Goal: Task Accomplishment & Management: Manage account settings

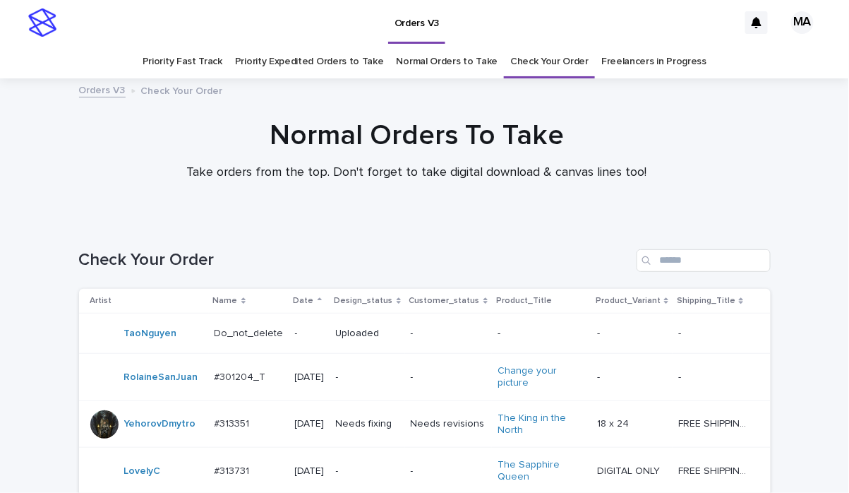
scroll to position [1104, 0]
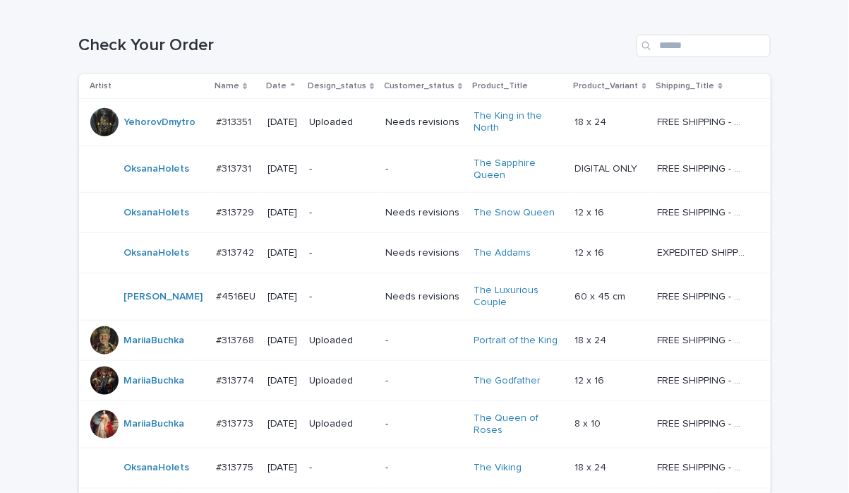
scroll to position [462, 0]
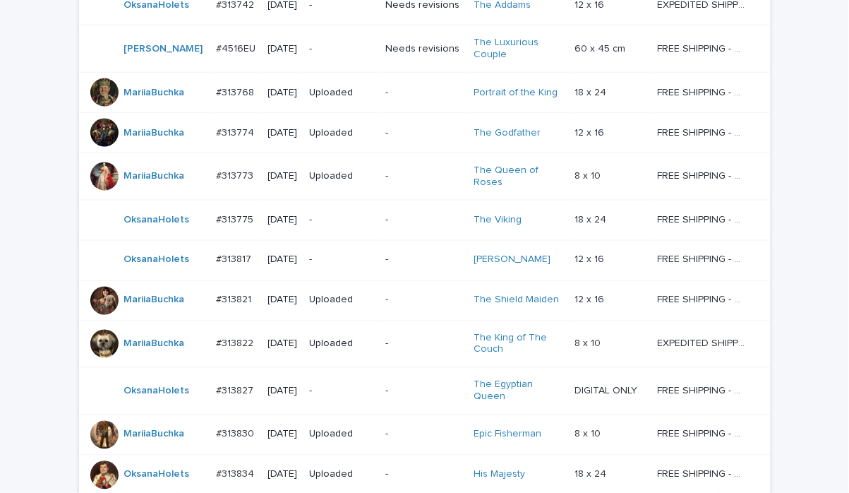
click at [352, 225] on p "-" at bounding box center [341, 220] width 65 height 12
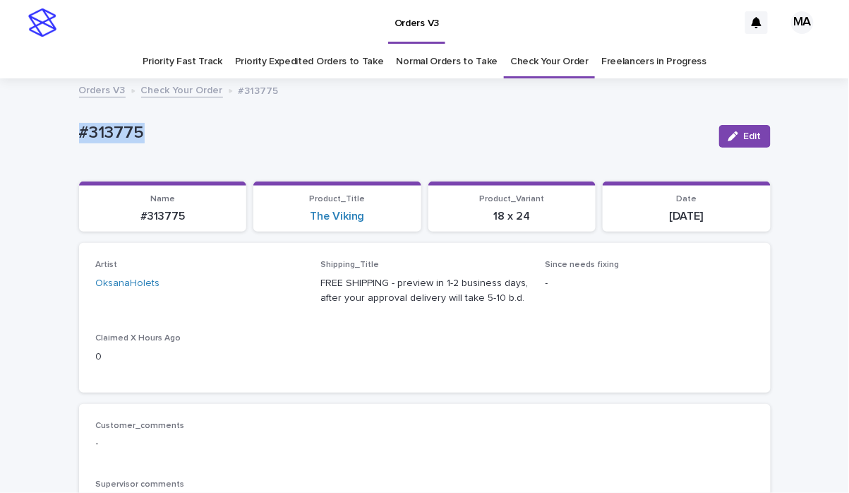
drag, startPoint x: 176, startPoint y: 135, endPoint x: -8, endPoint y: 108, distance: 185.5
click at [0, 108] on html "Orders V3 MA Priority Fast Track Priority Expedited Orders to Take Normal Order…" at bounding box center [424, 246] width 849 height 493
copy p "#313775"
click at [744, 140] on span "Edit" at bounding box center [753, 136] width 18 height 10
click at [270, 288] on icon at bounding box center [277, 290] width 14 height 14
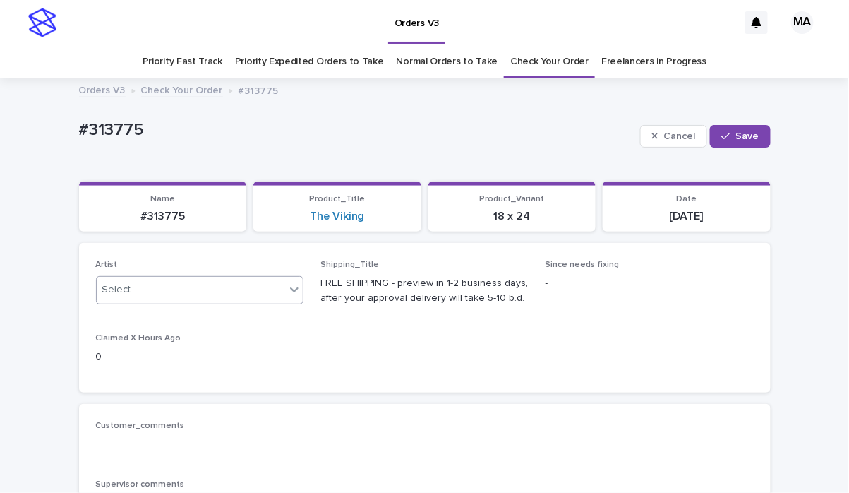
paste input "*******"
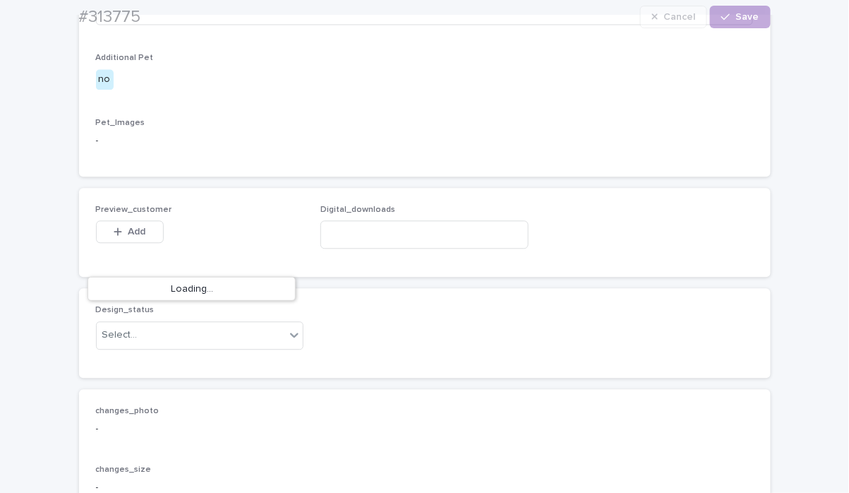
scroll to position [741, 0]
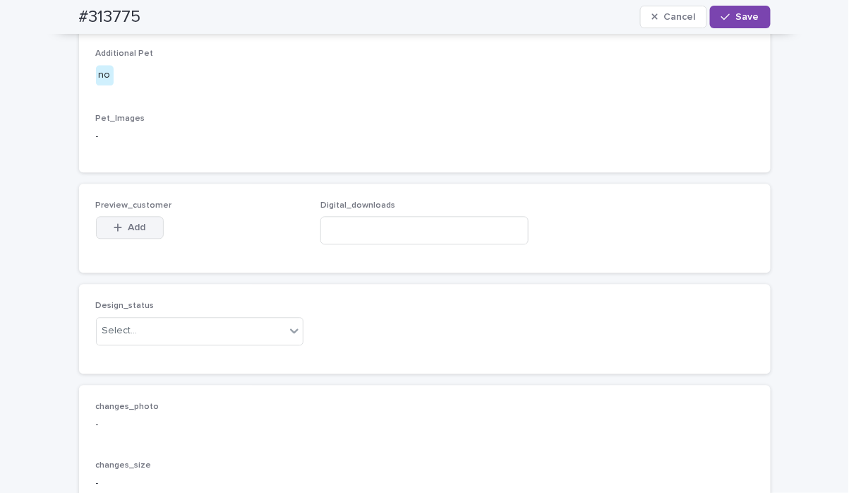
type input "*******"
click at [139, 239] on button "Add" at bounding box center [130, 227] width 68 height 23
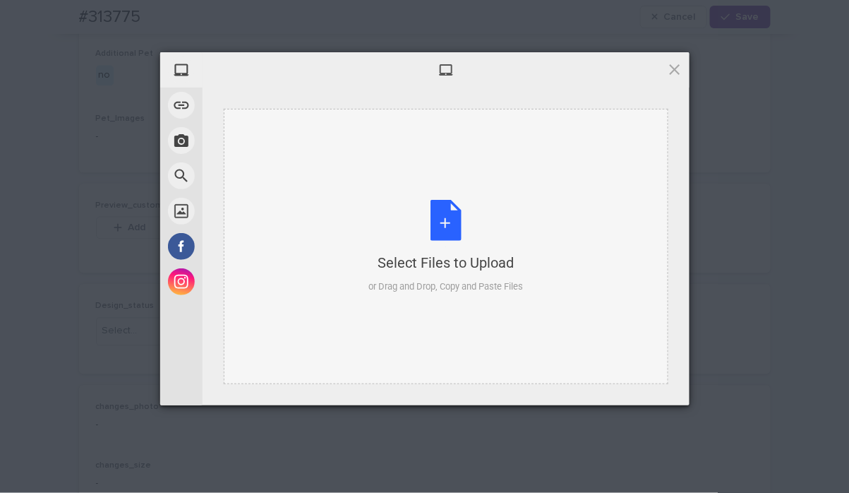
click at [450, 217] on div "Select Files to Upload or Drag and Drop, Copy and Paste Files" at bounding box center [446, 247] width 155 height 94
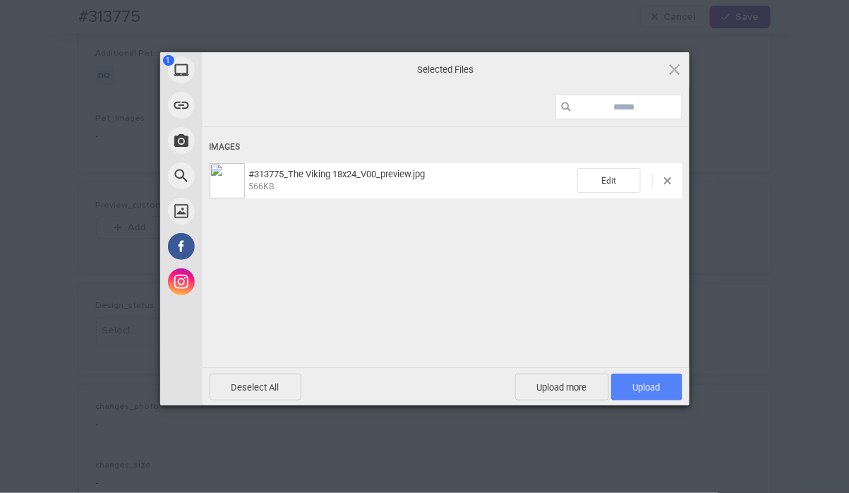
click at [664, 385] on span "Upload 1" at bounding box center [646, 386] width 71 height 27
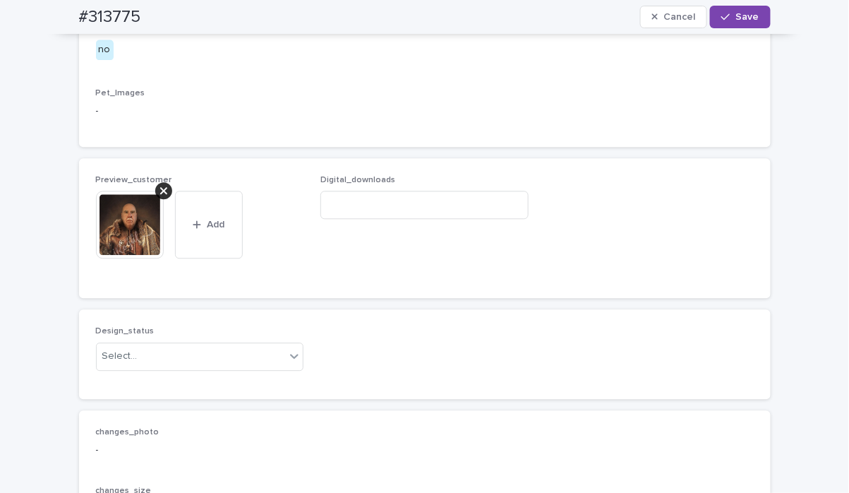
scroll to position [1014, 0]
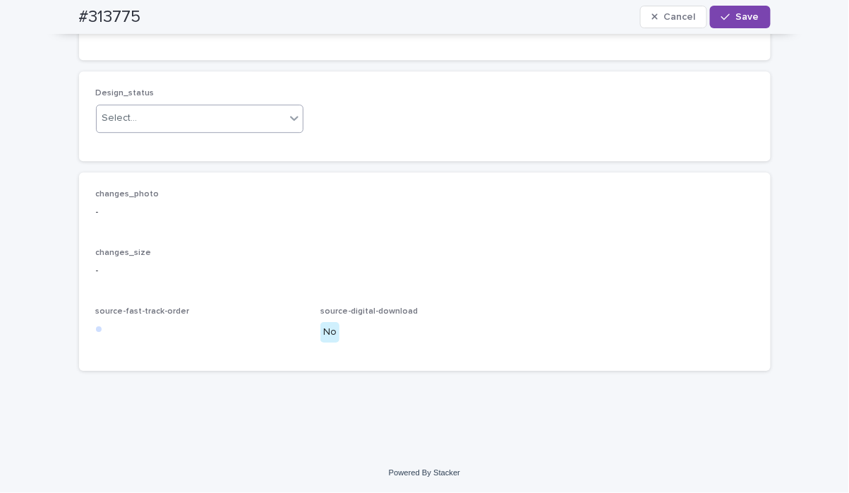
click at [289, 131] on div at bounding box center [294, 117] width 17 height 25
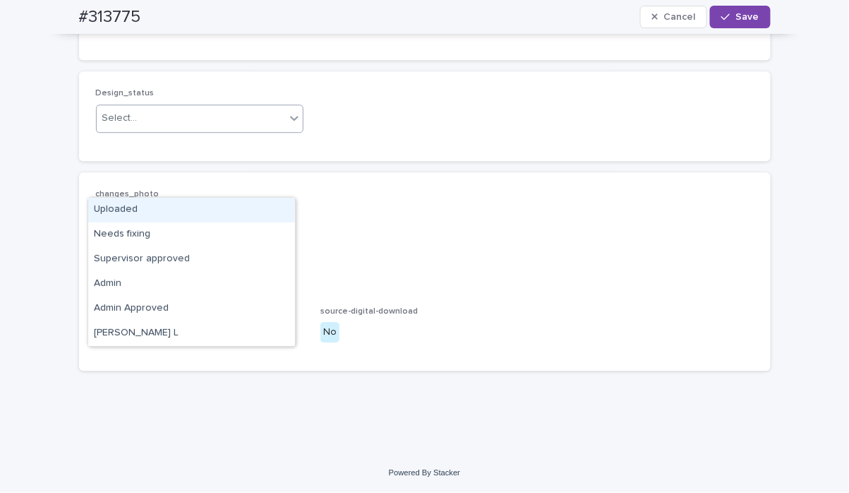
click at [282, 211] on div "Uploaded" at bounding box center [191, 210] width 207 height 25
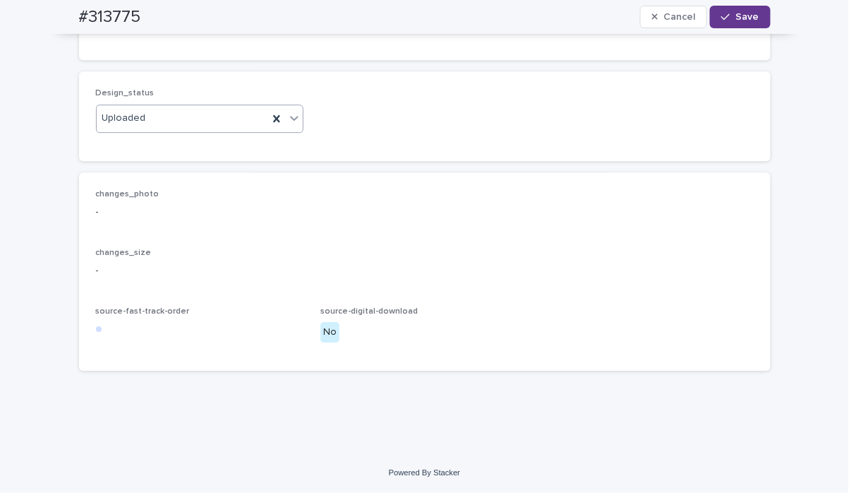
click at [739, 23] on button "Save" at bounding box center [740, 17] width 60 height 23
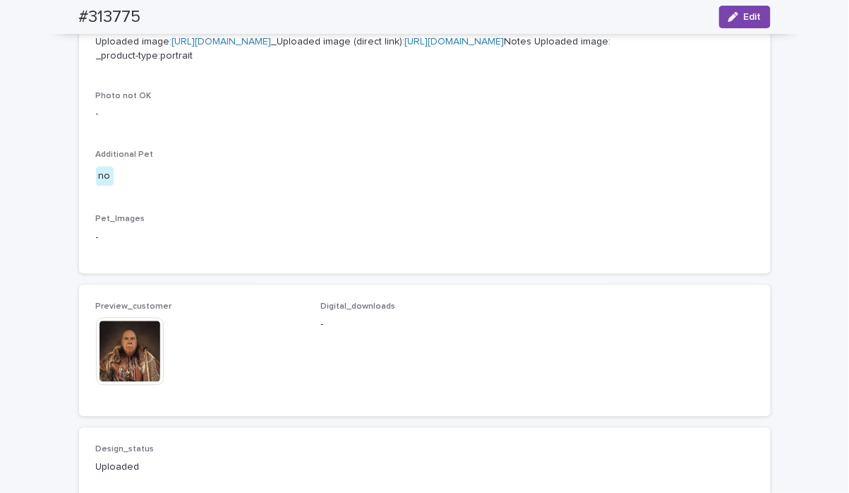
scroll to position [0, 0]
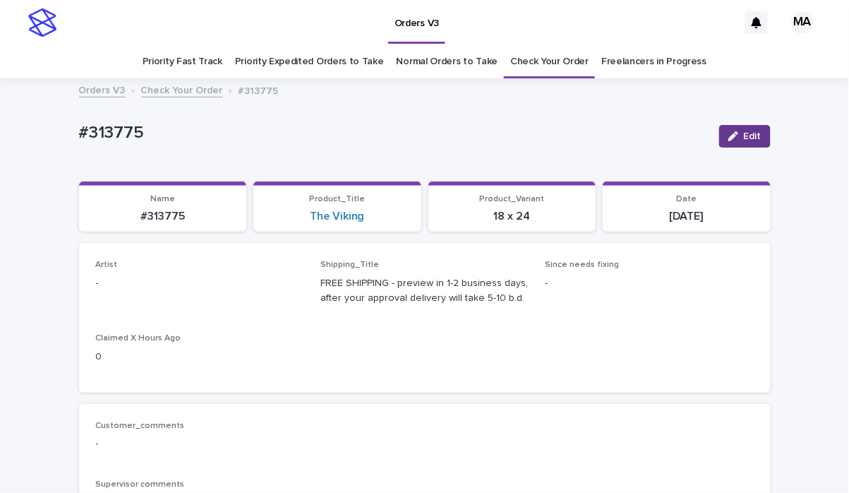
click at [744, 140] on span "Edit" at bounding box center [753, 136] width 18 height 10
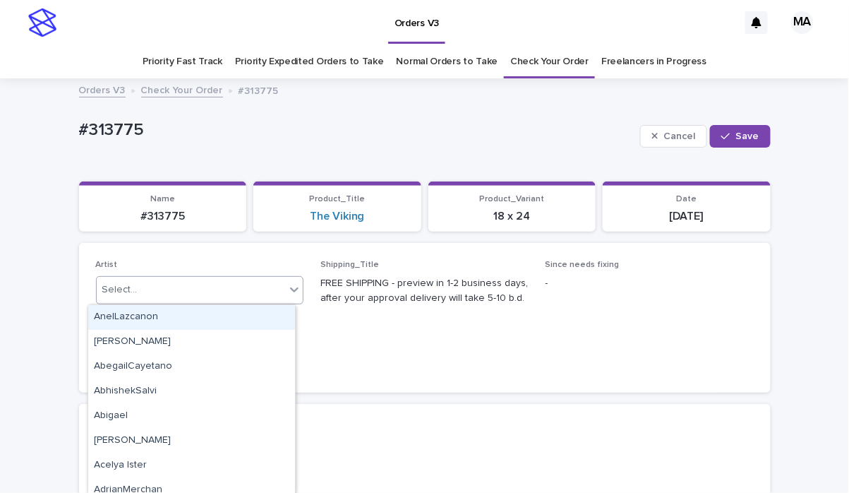
click at [256, 288] on div "Select..." at bounding box center [191, 289] width 189 height 23
type input "*****"
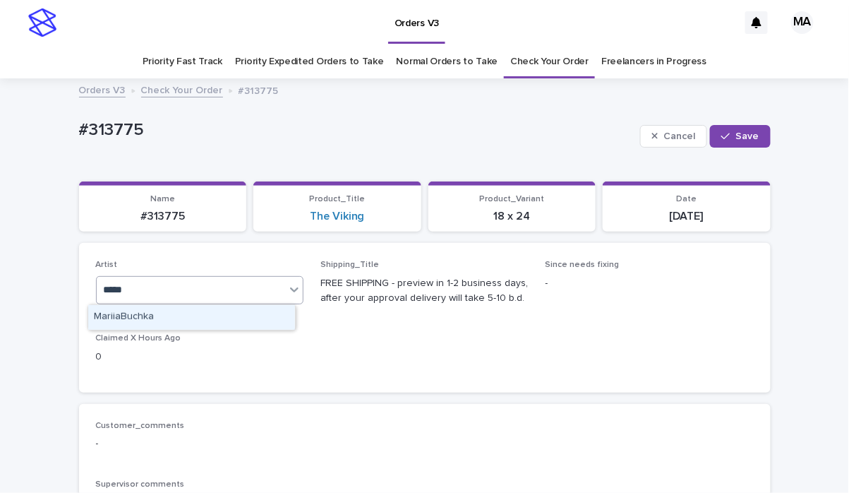
click at [215, 318] on div "MariiaBuchka" at bounding box center [191, 317] width 207 height 25
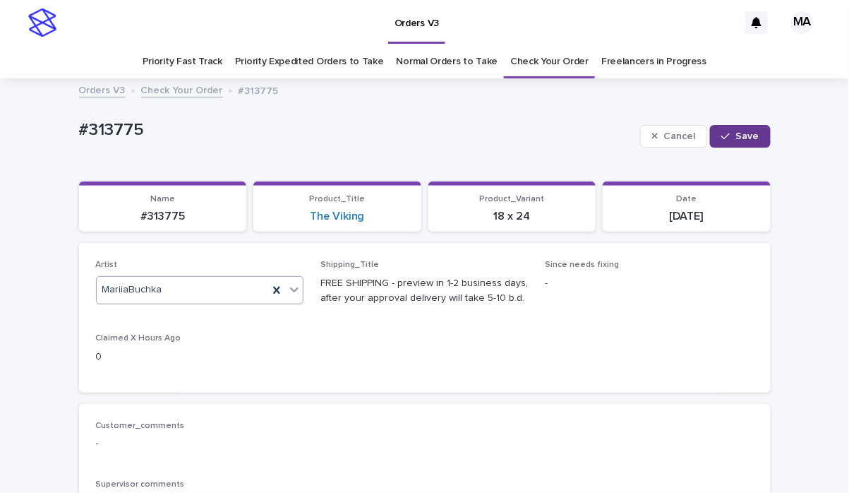
click at [727, 136] on div "button" at bounding box center [729, 136] width 14 height 10
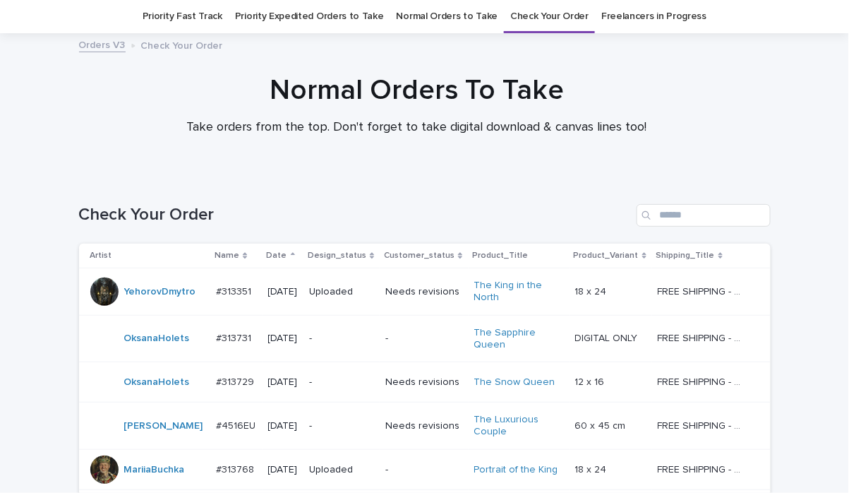
scroll to position [539, 0]
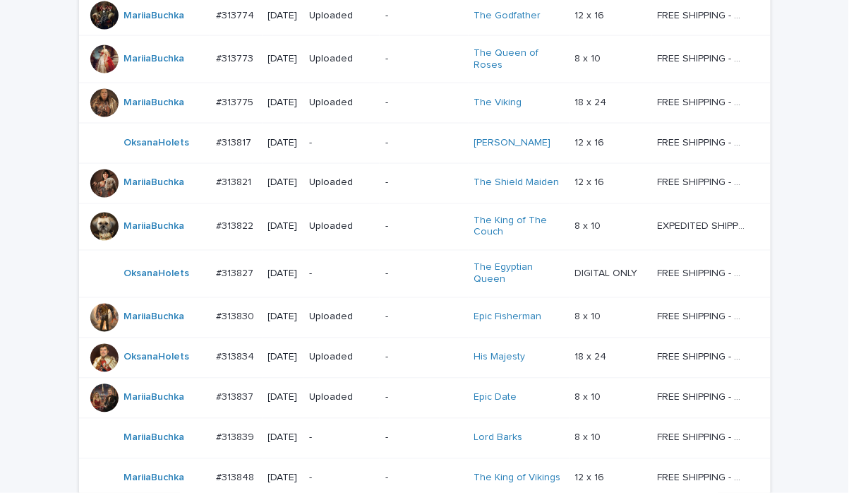
click at [350, 144] on p "-" at bounding box center [341, 143] width 65 height 12
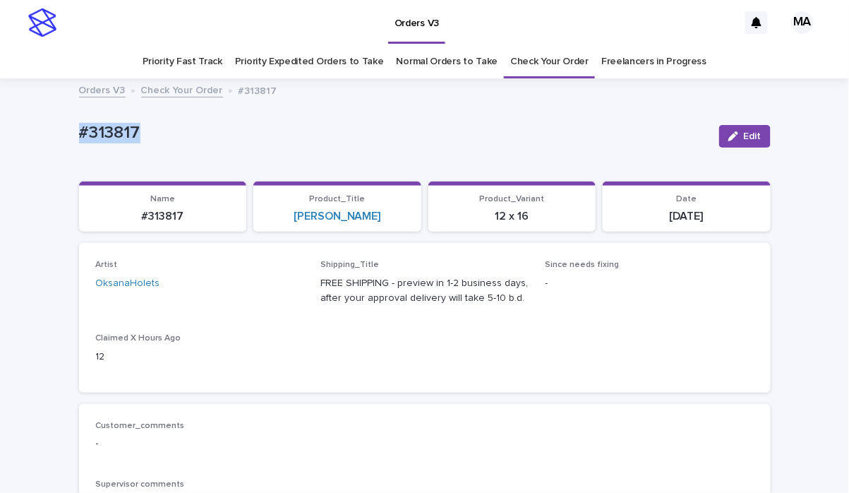
drag, startPoint x: 210, startPoint y: 129, endPoint x: 48, endPoint y: 138, distance: 162.6
copy p "#313817"
click at [299, 127] on p "#313817" at bounding box center [393, 133] width 629 height 20
